Goal: Check status: Check status

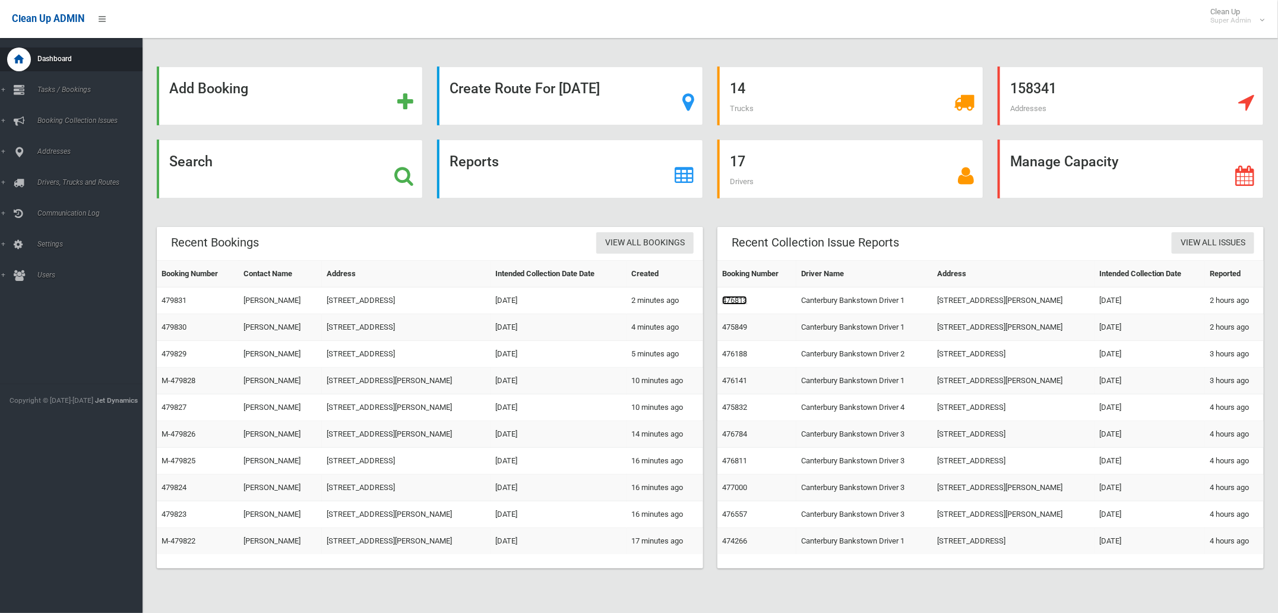
click at [739, 303] on link "476813" at bounding box center [734, 300] width 25 height 9
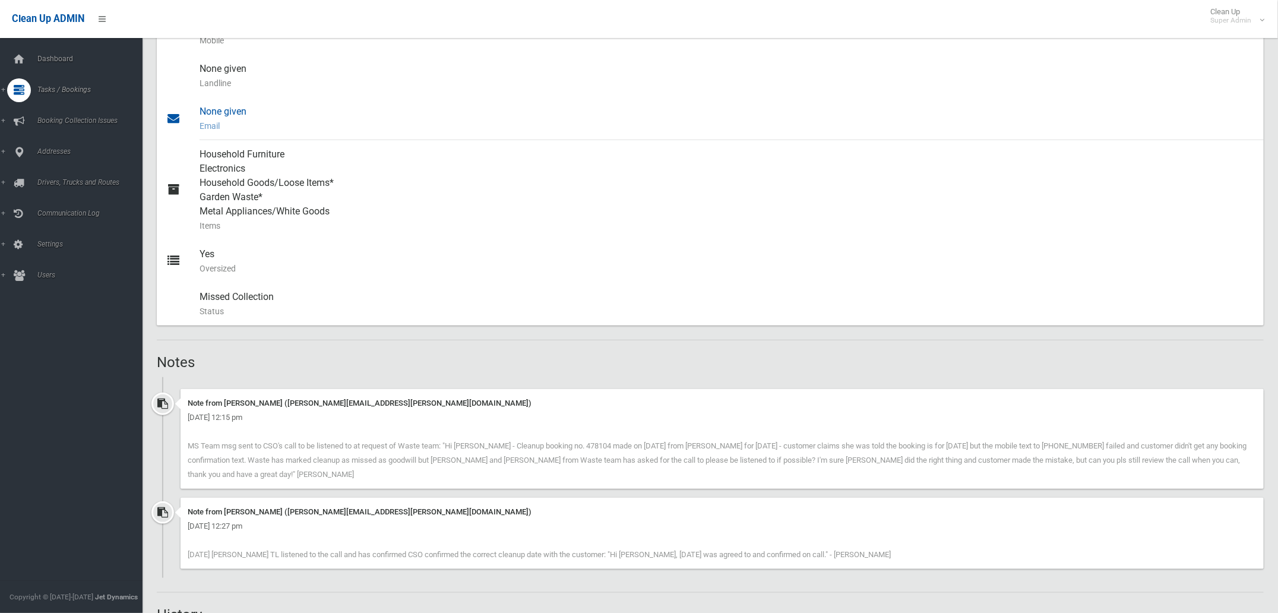
scroll to position [594, 0]
